Goal: Task Accomplishment & Management: Use online tool/utility

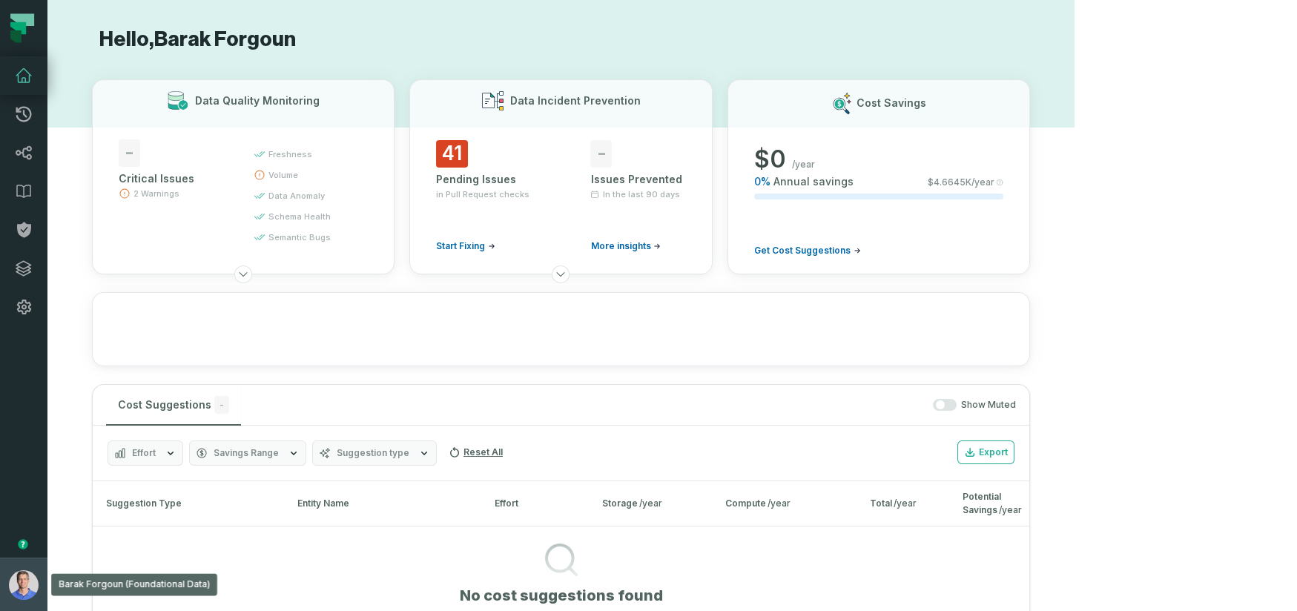
click at [28, 570] on img "button" at bounding box center [24, 585] width 30 height 30
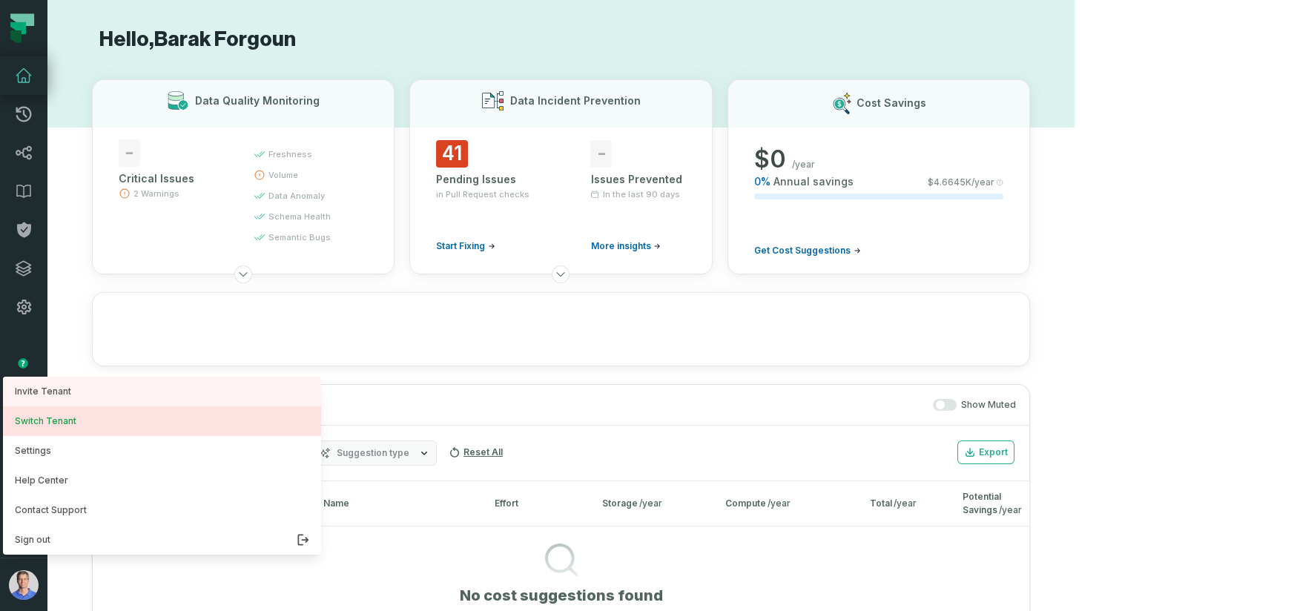
click at [111, 425] on button "Switch Tenant" at bounding box center [162, 421] width 318 height 30
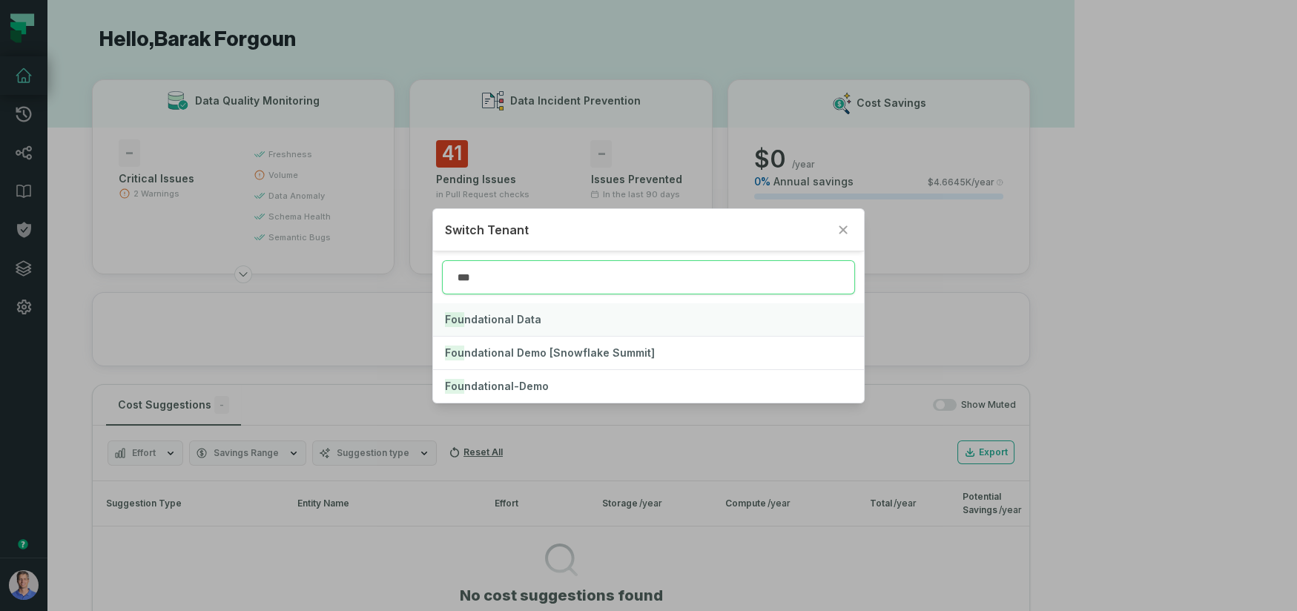
type input "***"
click at [506, 324] on span "Fou ndational Data" at bounding box center [493, 319] width 96 height 13
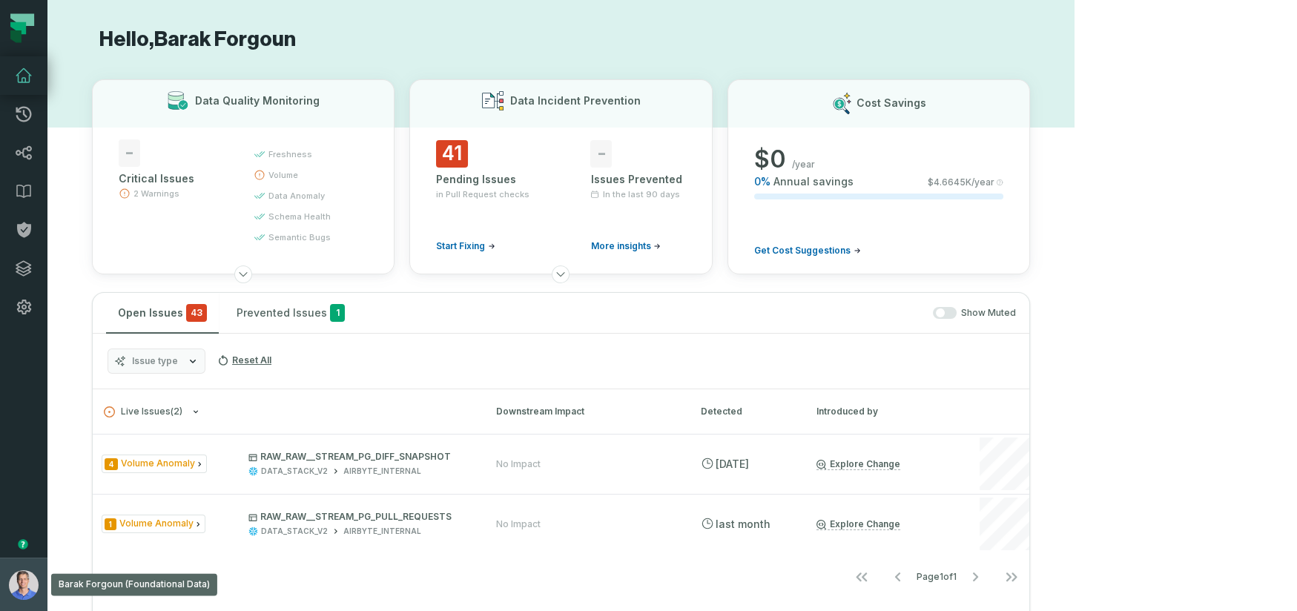
click at [33, 579] on img "button" at bounding box center [24, 585] width 30 height 30
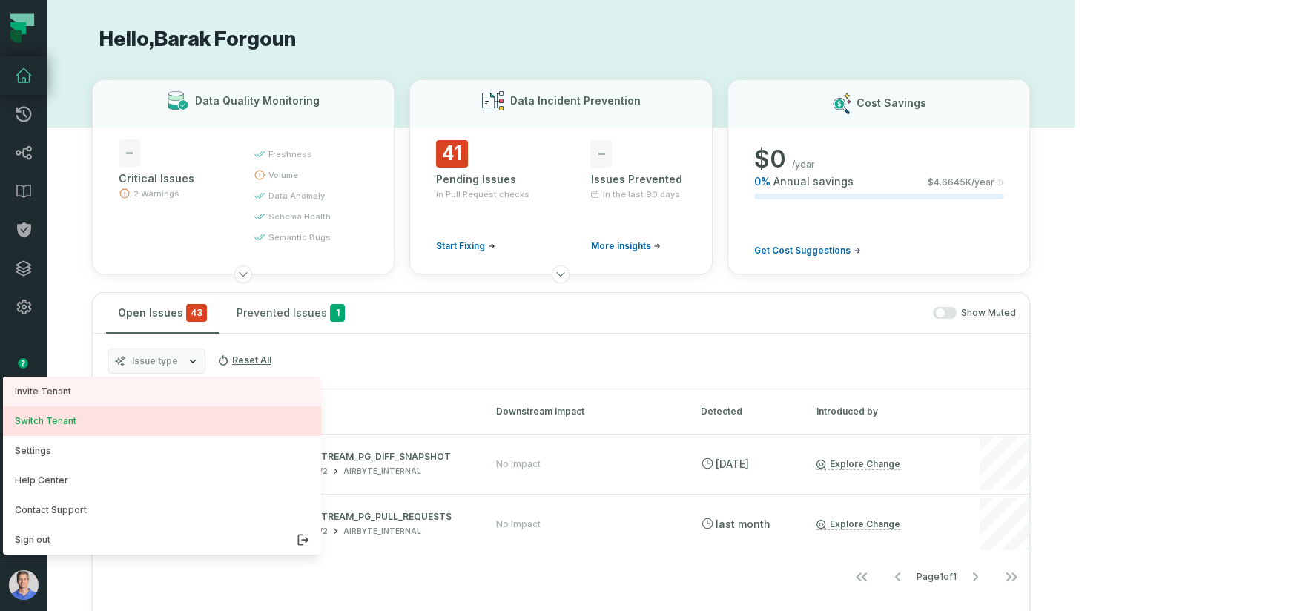
click at [112, 429] on button "Switch Tenant" at bounding box center [162, 421] width 318 height 30
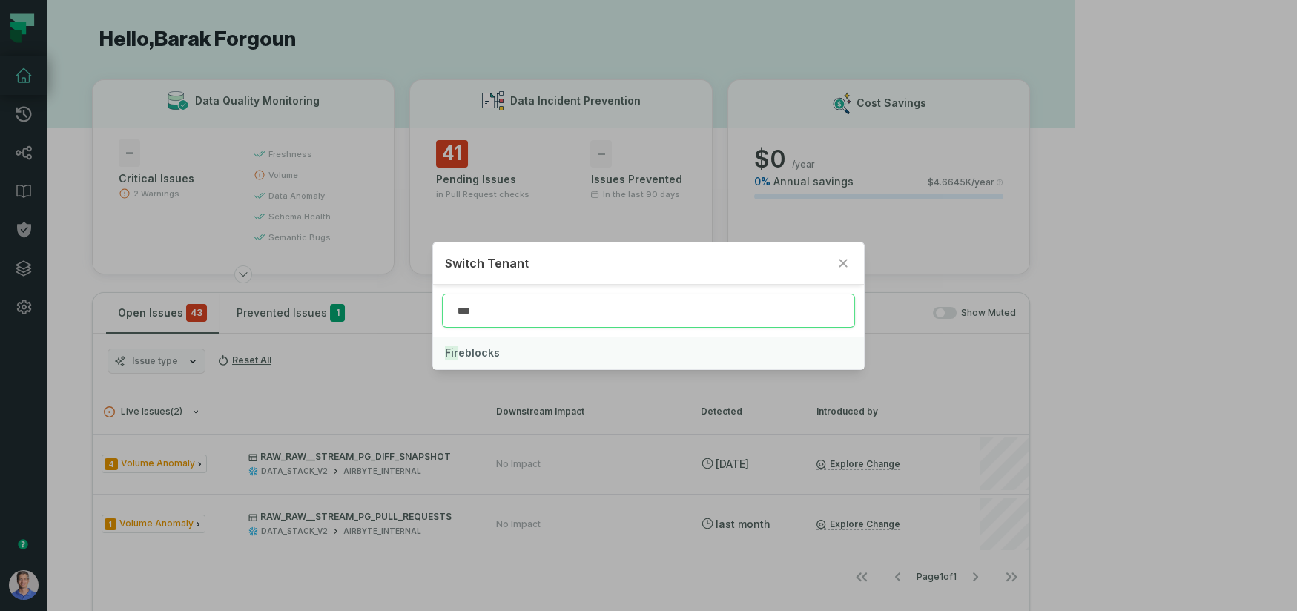
type input "***"
click at [490, 360] on button "Fir eblocks" at bounding box center [648, 353] width 431 height 33
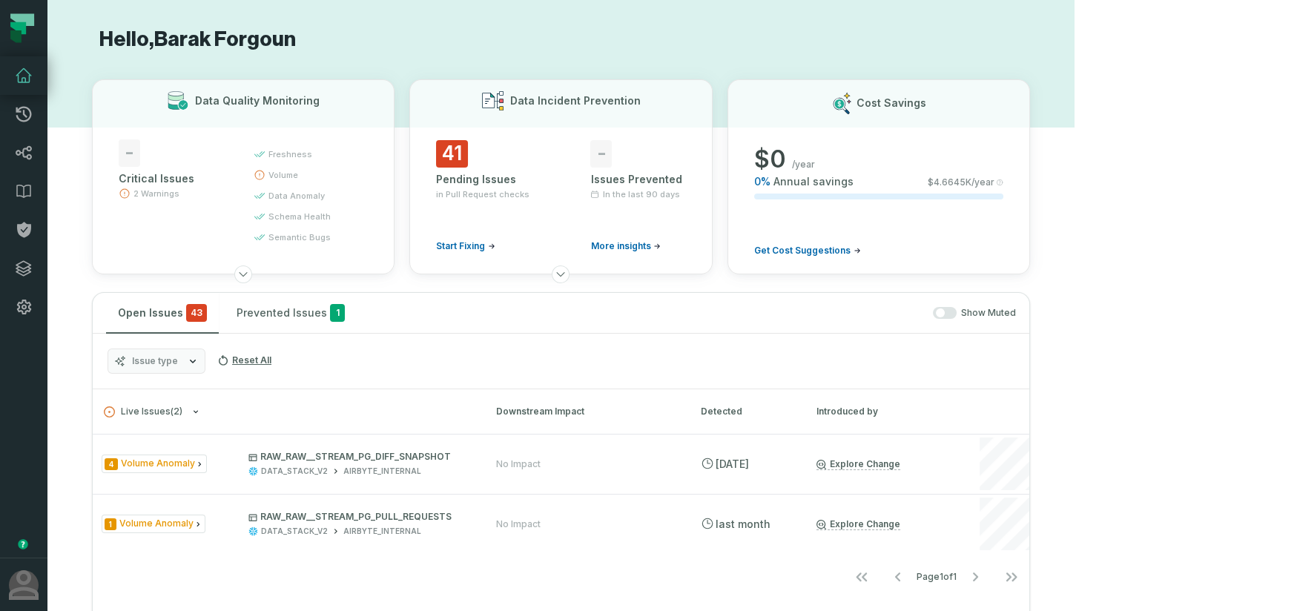
click at [1018, 45] on h1 "Hello, Barak Forgoun" at bounding box center [561, 40] width 938 height 26
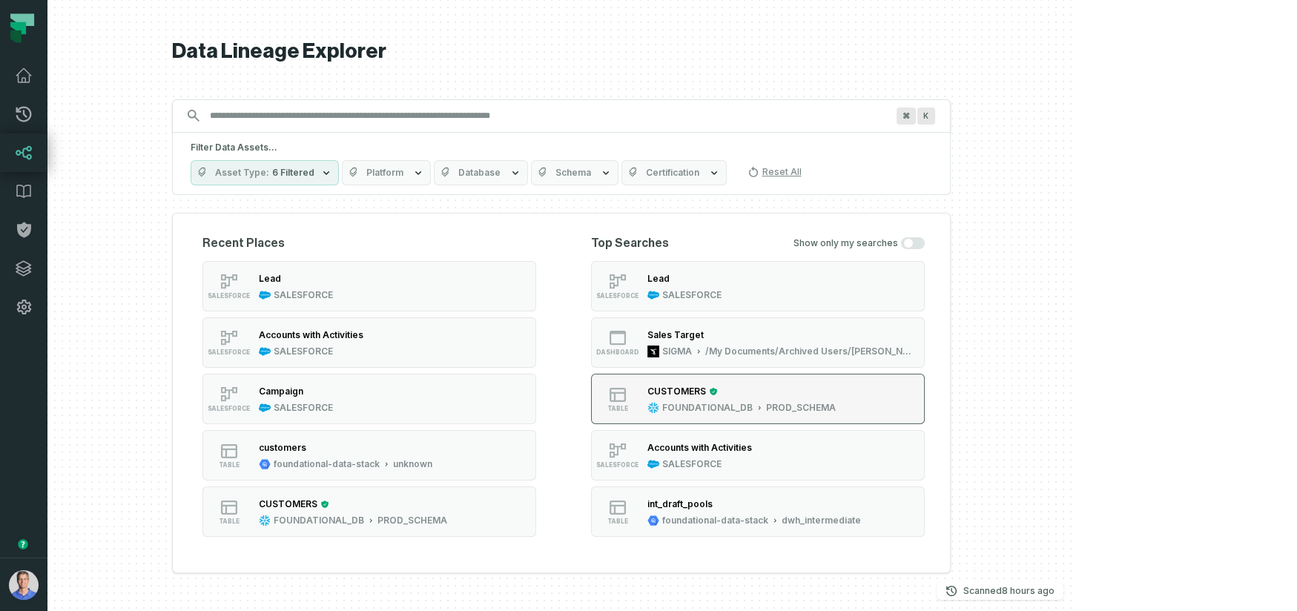
click at [753, 407] on div "FOUNDATIONAL_DB" at bounding box center [707, 408] width 90 height 12
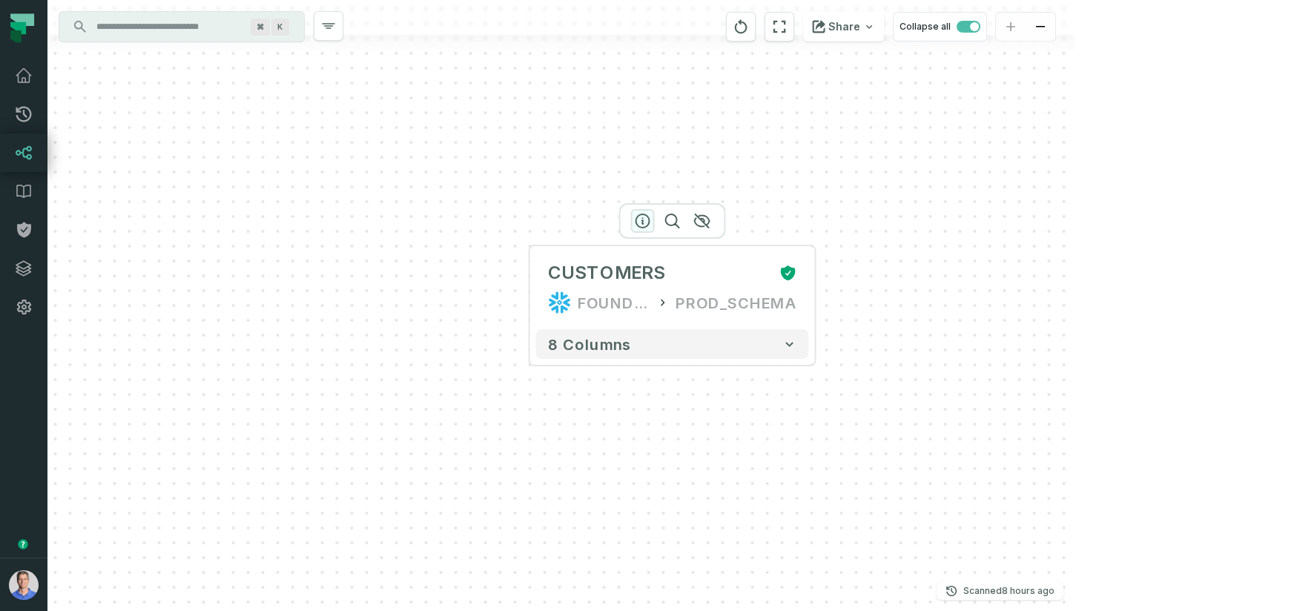
click at [648, 224] on icon "button" at bounding box center [642, 220] width 13 height 13
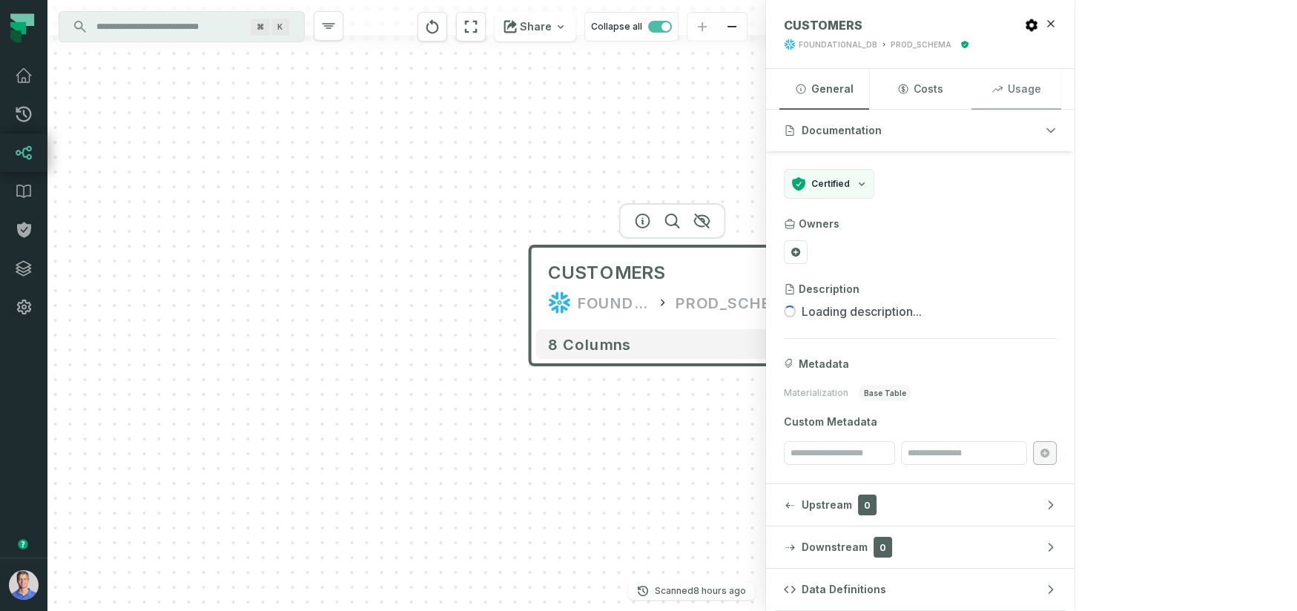
click at [1061, 93] on button "Usage" at bounding box center [1017, 89] width 90 height 40
